Goal: Task Accomplishment & Management: Use online tool/utility

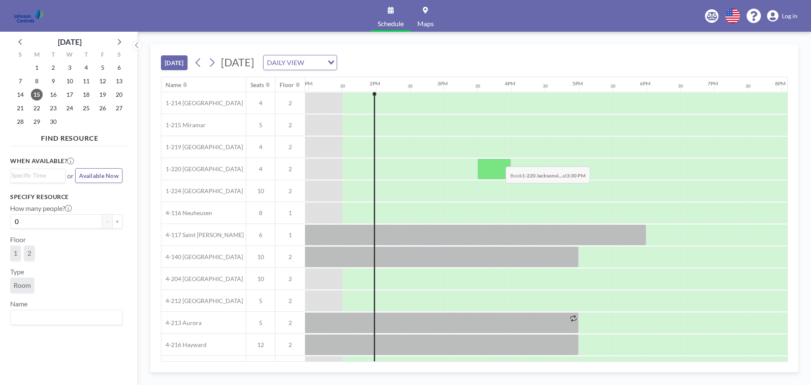
scroll to position [0, 878]
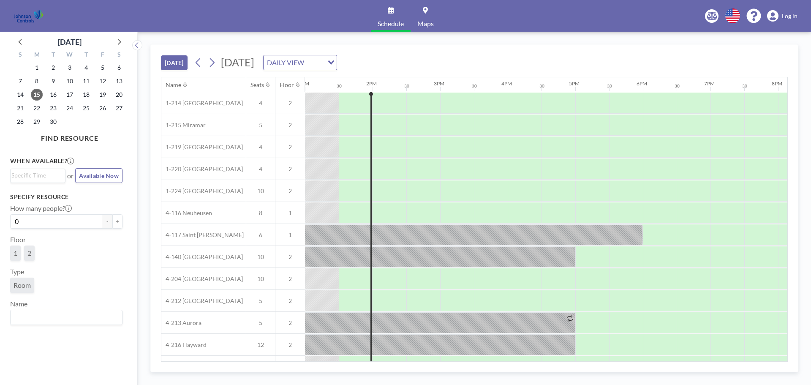
click at [423, 15] on link "Maps" at bounding box center [425, 16] width 30 height 32
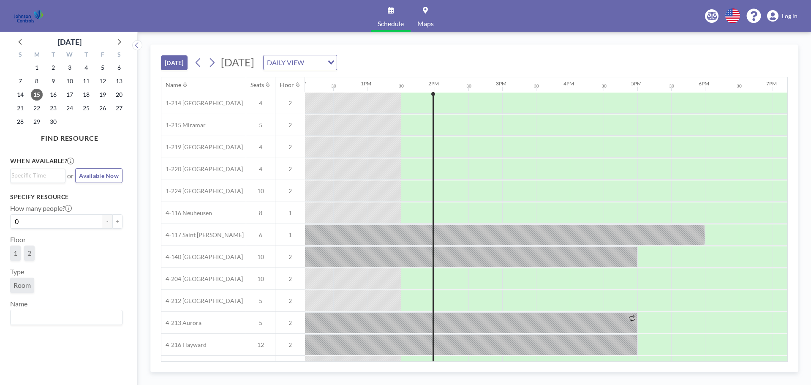
click at [336, 68] on div "DAILY VIEW Loading..." at bounding box center [299, 62] width 73 height 14
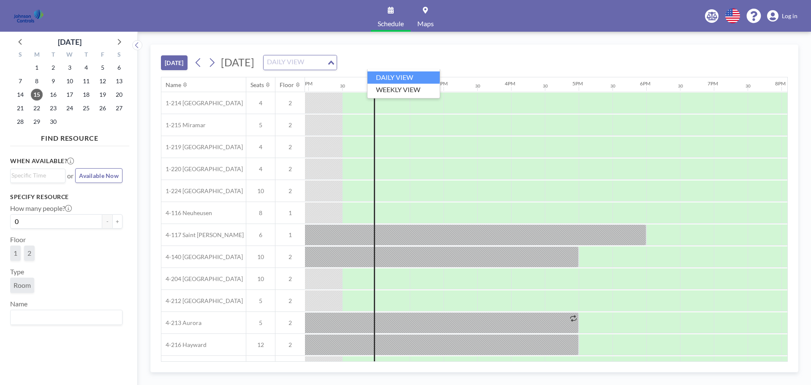
scroll to position [0, 878]
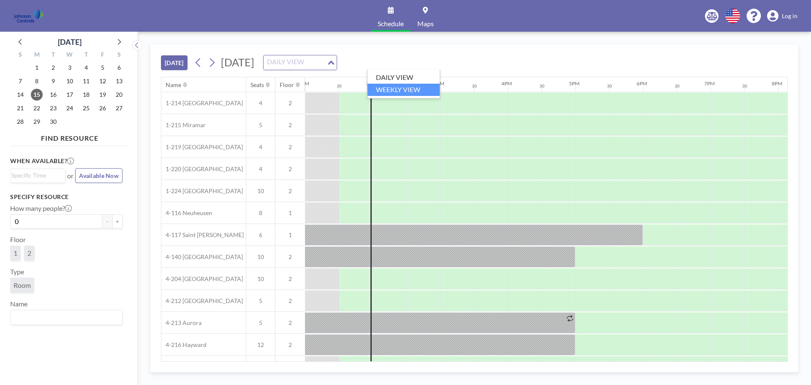
click at [402, 87] on li "WEEKLY VIEW" at bounding box center [403, 90] width 72 height 12
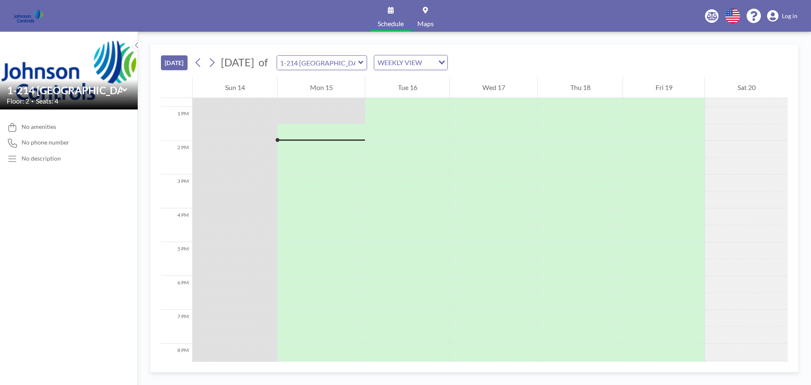
scroll to position [439, 0]
click at [352, 70] on div "1-214 [GEOGRAPHIC_DATA]" at bounding box center [322, 62] width 91 height 15
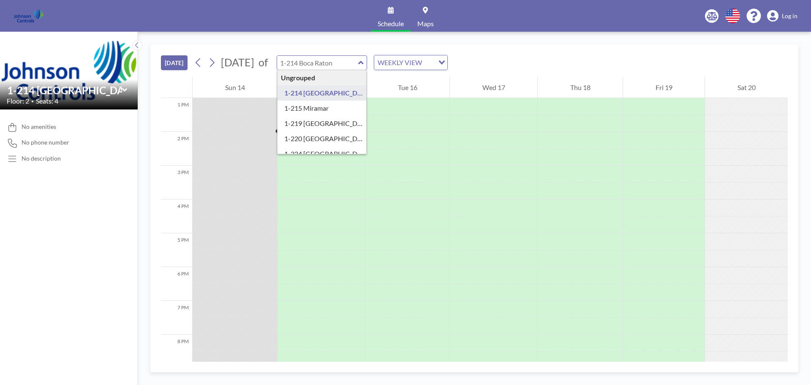
click at [358, 63] on input "text" at bounding box center [317, 63] width 81 height 14
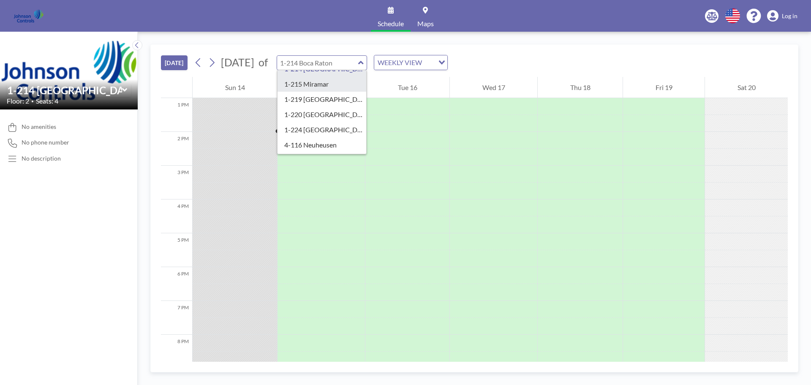
scroll to position [0, 0]
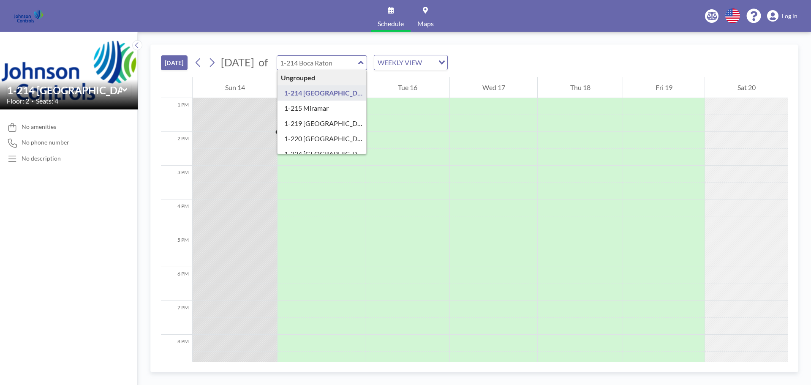
type input "1-214 [GEOGRAPHIC_DATA]"
click at [75, 92] on input "text" at bounding box center [64, 90] width 115 height 12
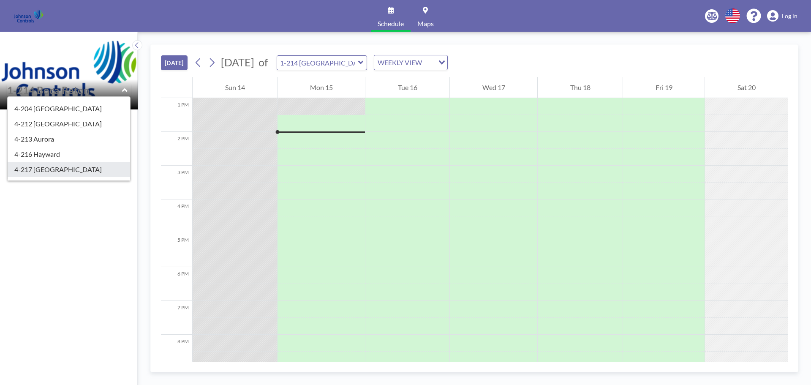
scroll to position [164, 0]
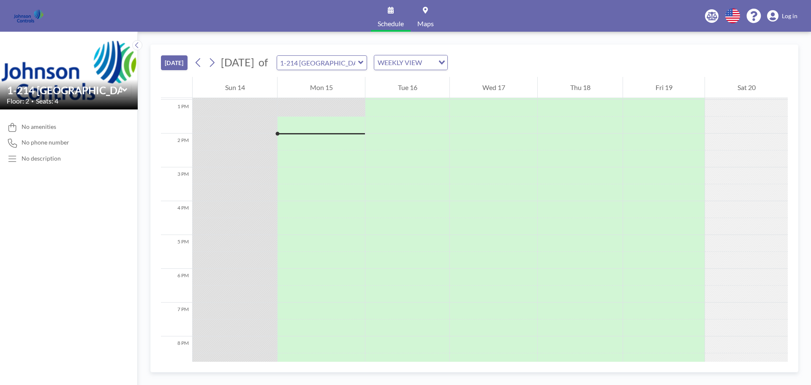
scroll to position [439, 0]
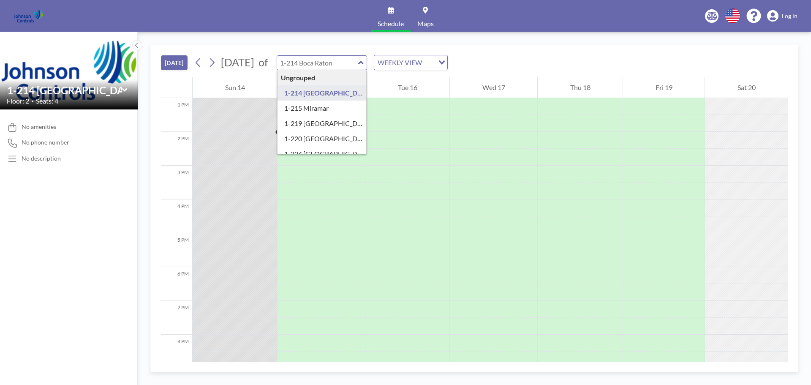
click at [358, 66] on input "text" at bounding box center [317, 63] width 81 height 14
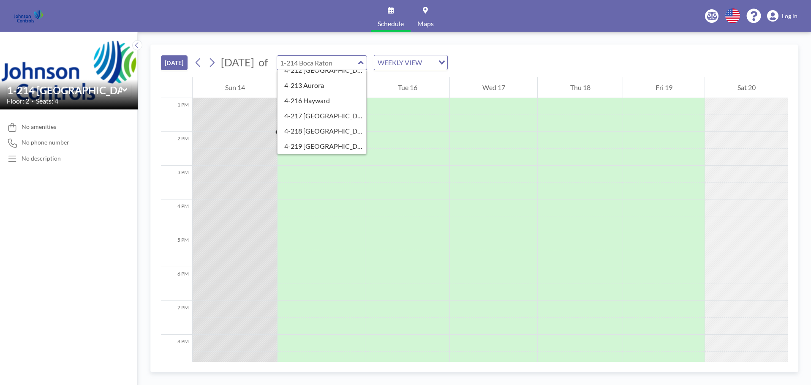
scroll to position [0, 0]
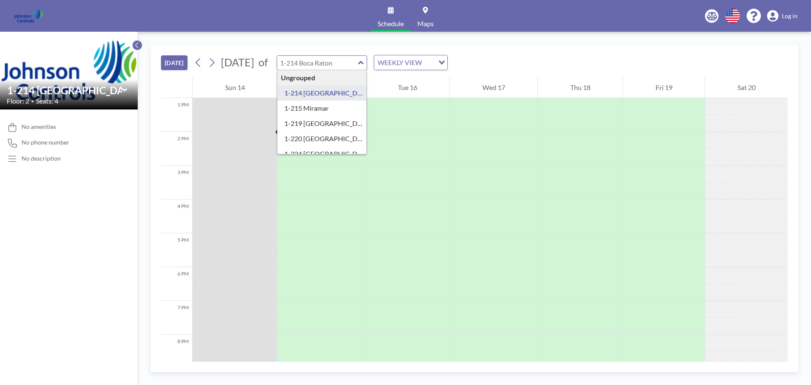
type input "1-214 [GEOGRAPHIC_DATA]"
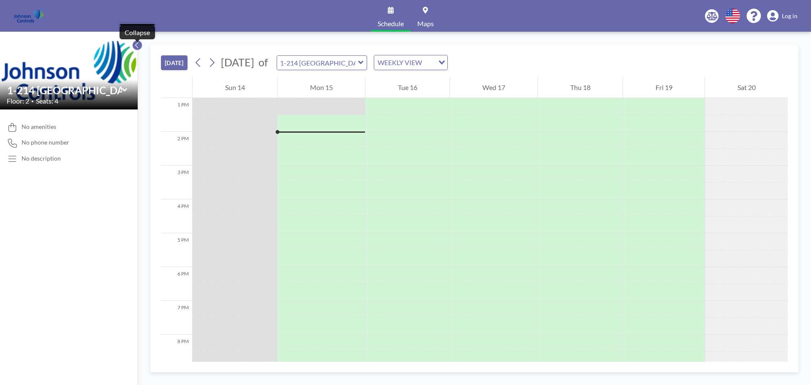
click at [138, 46] on icon at bounding box center [136, 45] width 5 height 8
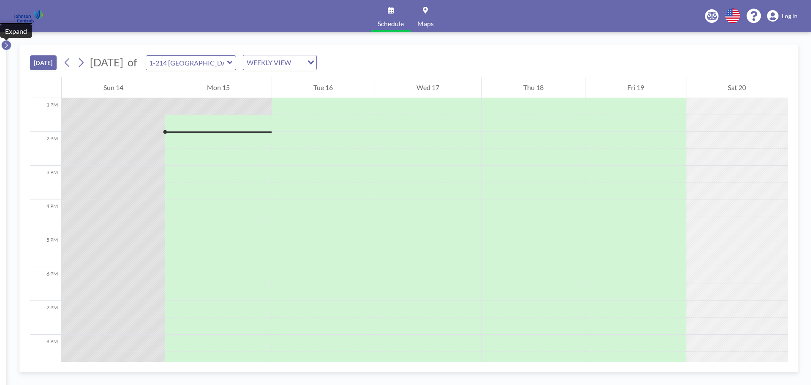
click at [6, 43] on icon at bounding box center [6, 45] width 3 height 6
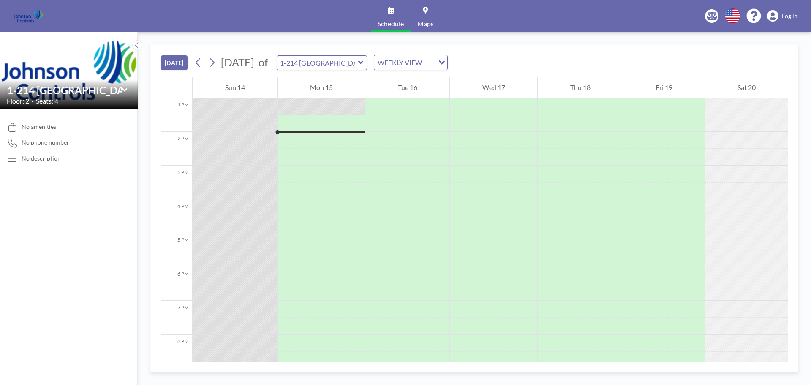
click at [785, 15] on span "Log in" at bounding box center [789, 16] width 16 height 8
click at [374, 23] on link "Schedule" at bounding box center [391, 16] width 40 height 32
click at [384, 12] on link "Schedule" at bounding box center [391, 16] width 40 height 32
click at [178, 62] on button "[DATE]" at bounding box center [174, 62] width 27 height 15
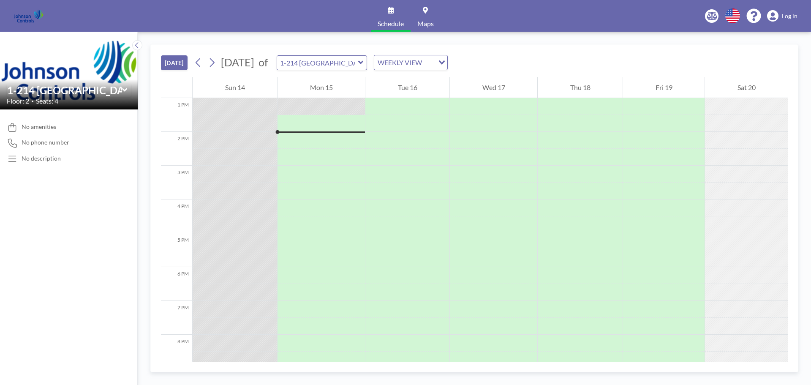
click at [32, 14] on img at bounding box center [29, 16] width 30 height 17
click at [749, 16] on icon at bounding box center [753, 16] width 14 height 14
click at [787, 16] on span "Log in" at bounding box center [789, 16] width 16 height 8
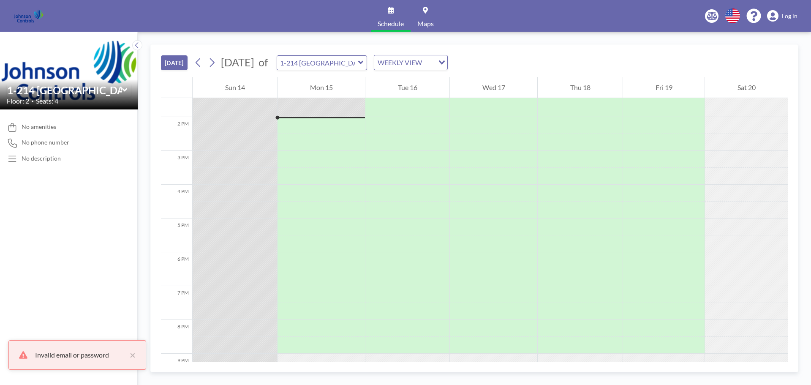
scroll to position [456, 0]
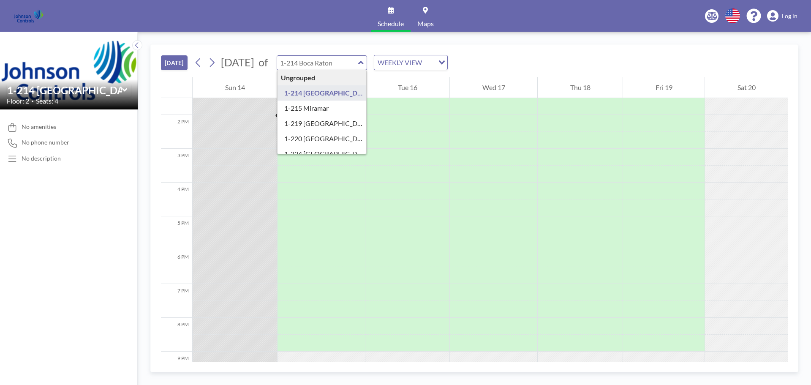
click at [358, 64] on input "text" at bounding box center [317, 63] width 81 height 14
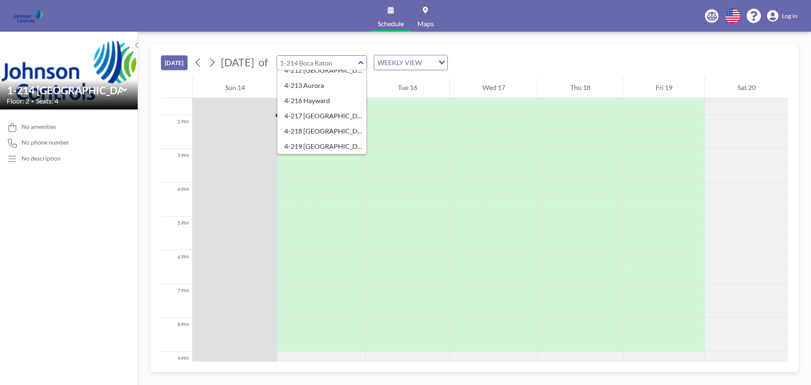
scroll to position [0, 0]
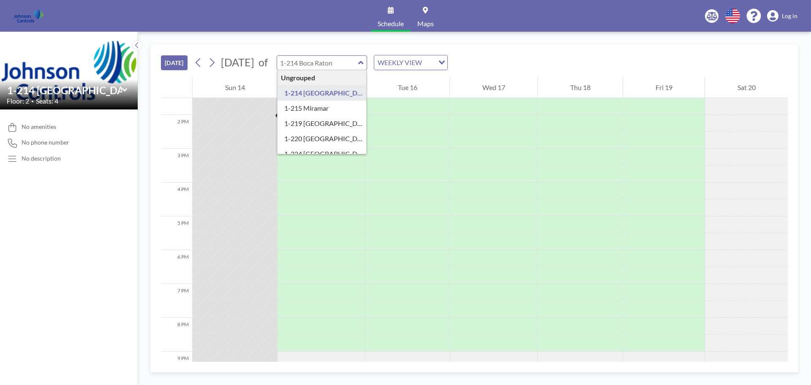
type input "1-214 [GEOGRAPHIC_DATA]"
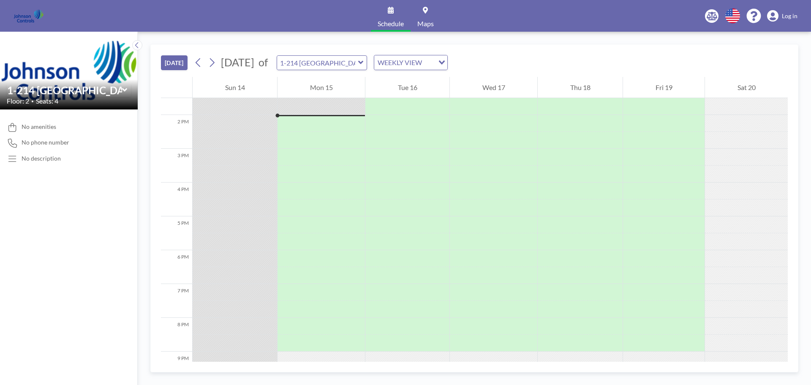
click at [787, 14] on span "Log in" at bounding box center [789, 16] width 16 height 8
click at [367, 64] on div "1-214 [GEOGRAPHIC_DATA]" at bounding box center [322, 62] width 91 height 15
click at [363, 62] on icon at bounding box center [360, 62] width 5 height 3
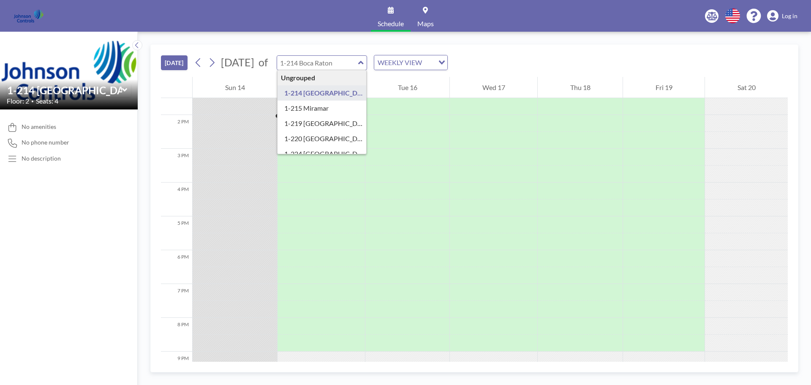
click at [786, 15] on span "Log in" at bounding box center [789, 16] width 16 height 8
